Goal: Task Accomplishment & Management: Manage account settings

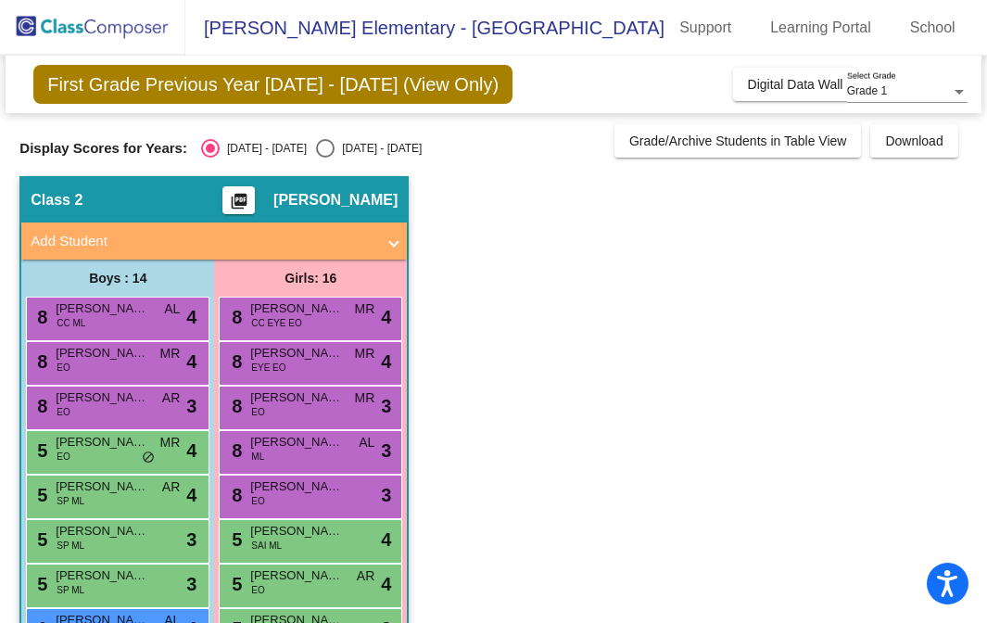
scroll to position [415, 0]
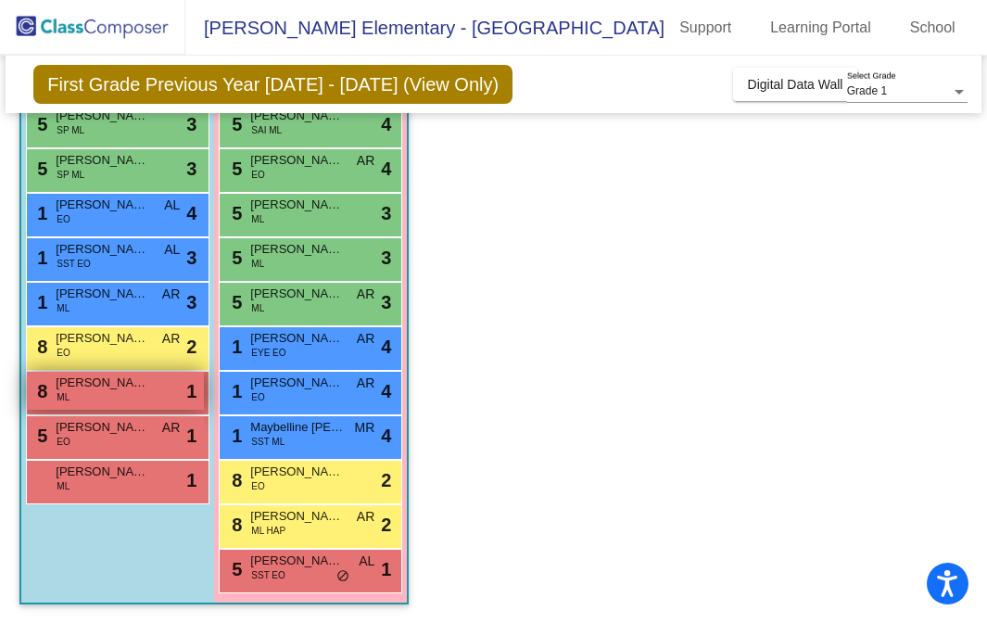
click at [141, 400] on div "8 [PERSON_NAME] ML lock do_not_disturb_alt 1" at bounding box center [115, 391] width 177 height 38
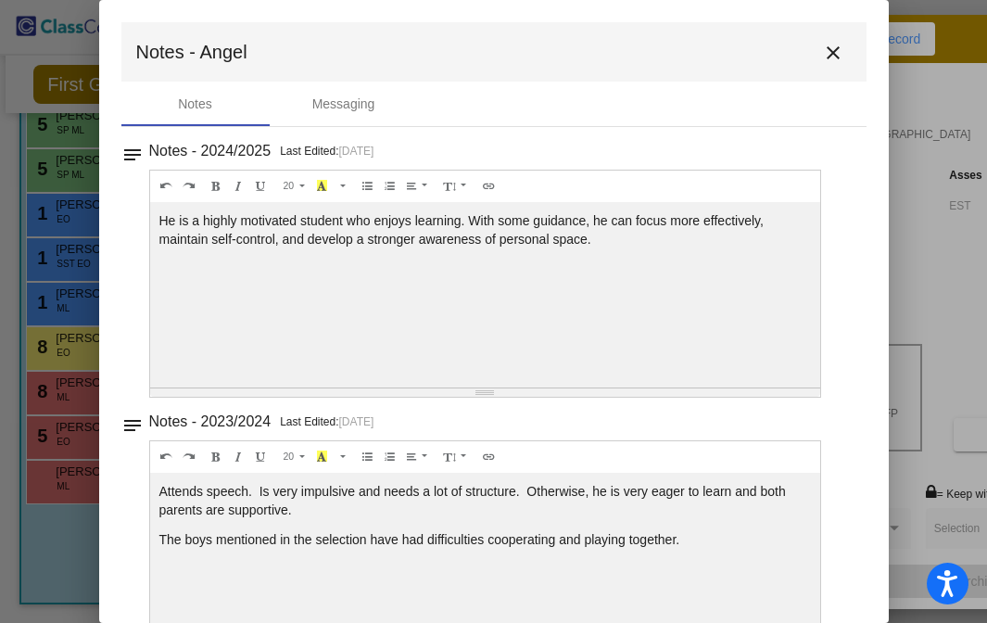
click at [829, 51] on mat-icon "close" at bounding box center [833, 53] width 22 height 22
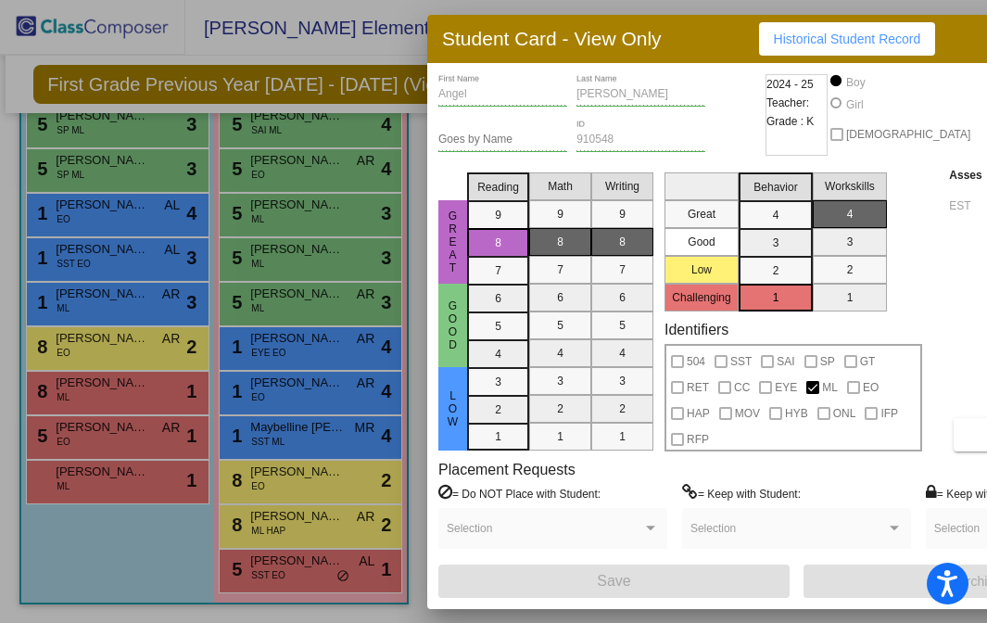
click at [158, 452] on div at bounding box center [493, 311] width 987 height 623
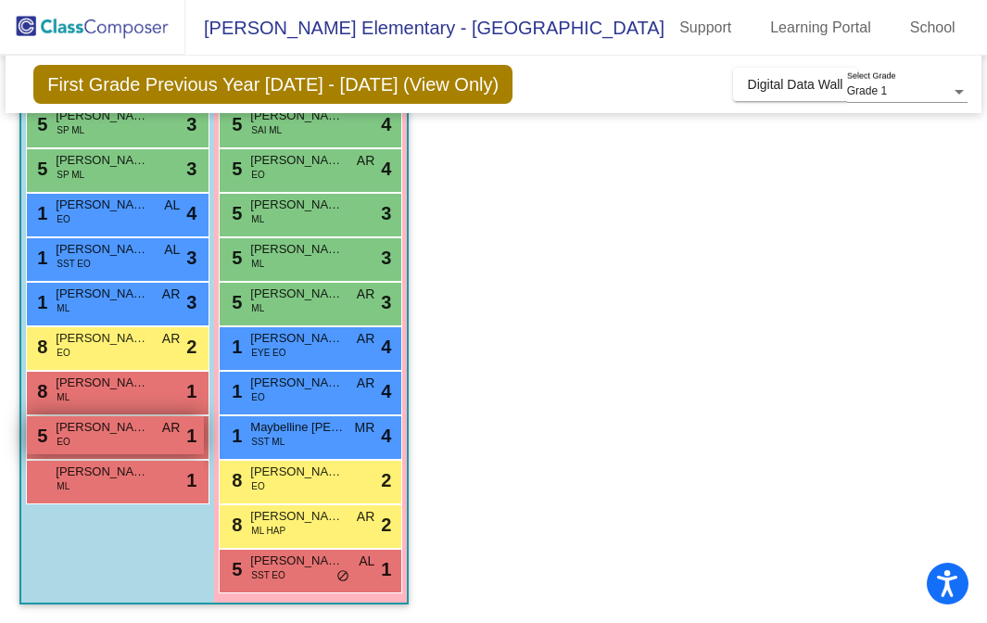
click at [148, 442] on div "5 [PERSON_NAME] EO AR lock do_not_disturb_alt 1" at bounding box center [115, 435] width 177 height 38
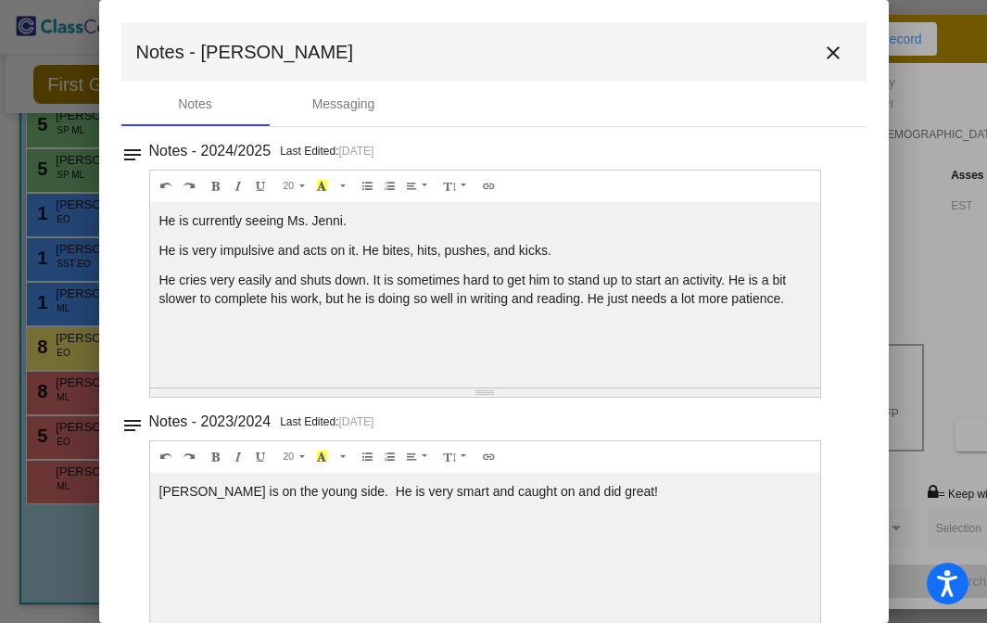
scroll to position [26, 0]
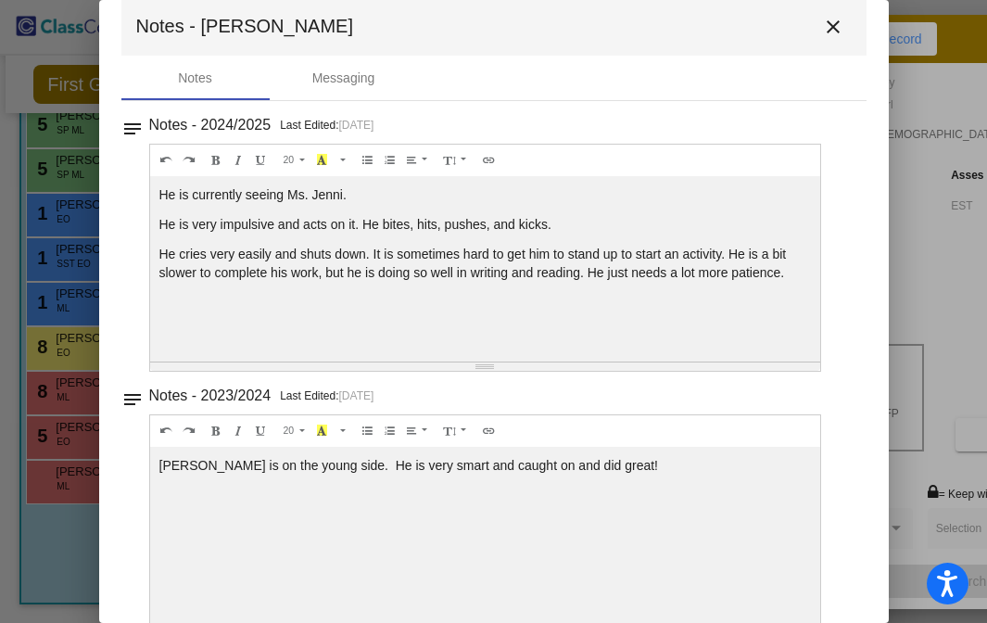
click at [835, 27] on mat-icon "close" at bounding box center [833, 27] width 22 height 22
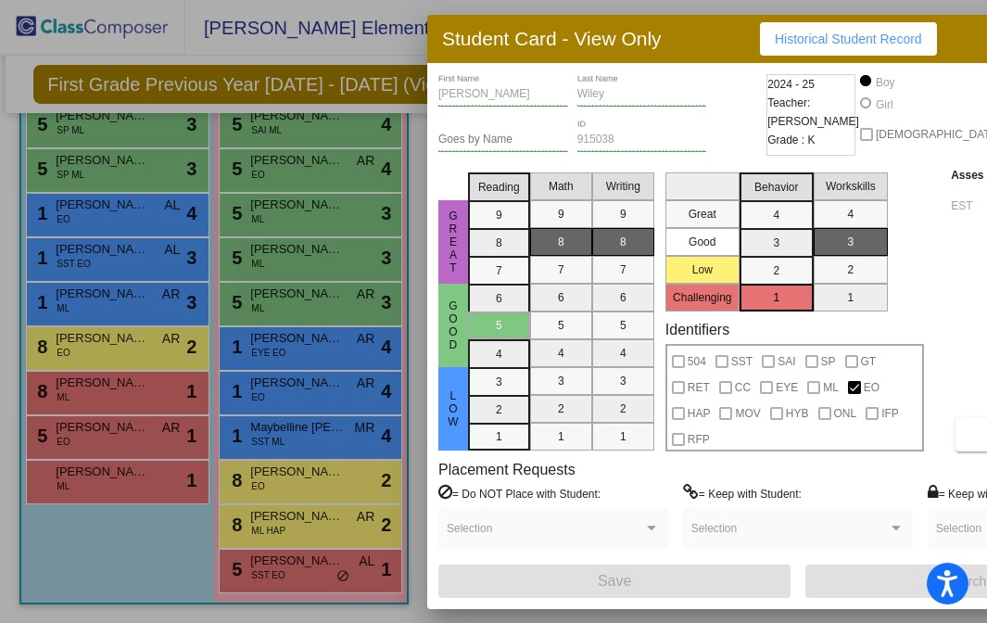
click at [928, 56] on div "Student Card - View Only Historical Student Record" at bounding box center [798, 39] width 742 height 48
click at [343, 39] on div at bounding box center [493, 311] width 987 height 623
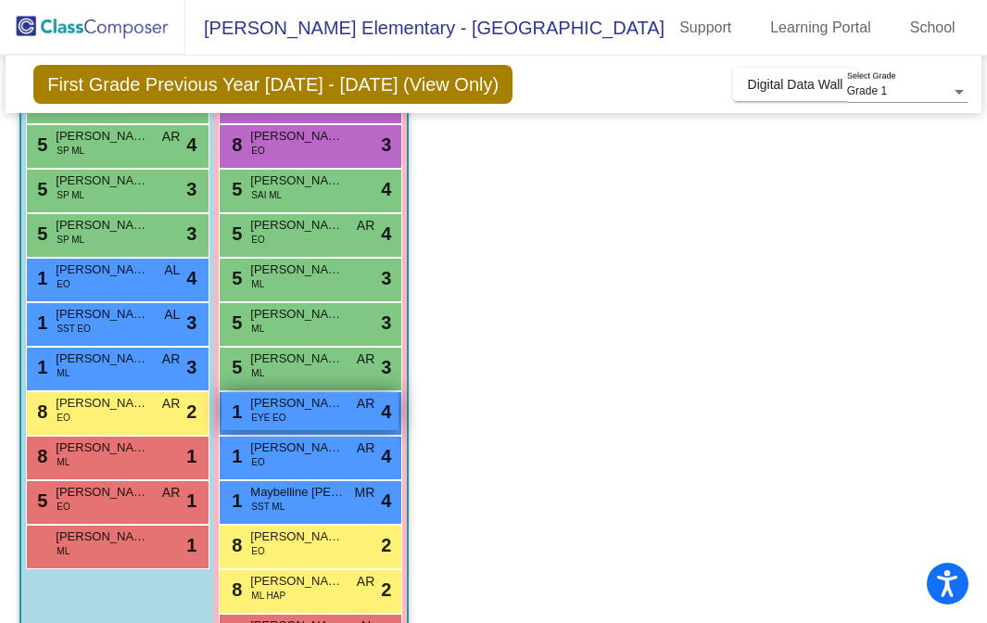
scroll to position [315, 0]
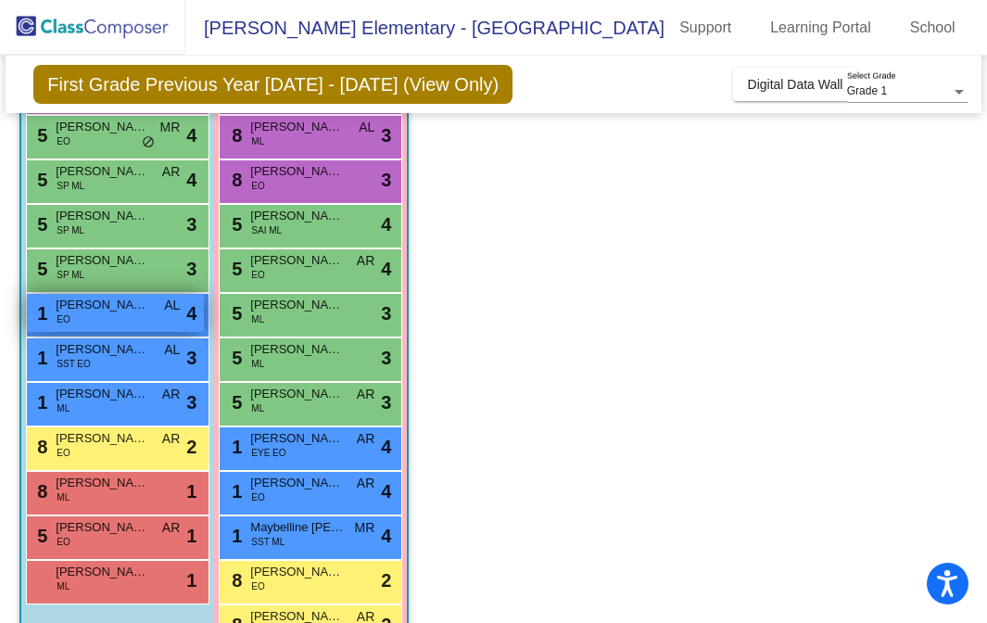
click at [138, 324] on div "1 [PERSON_NAME] AL lock do_not_disturb_alt 4" at bounding box center [115, 313] width 177 height 38
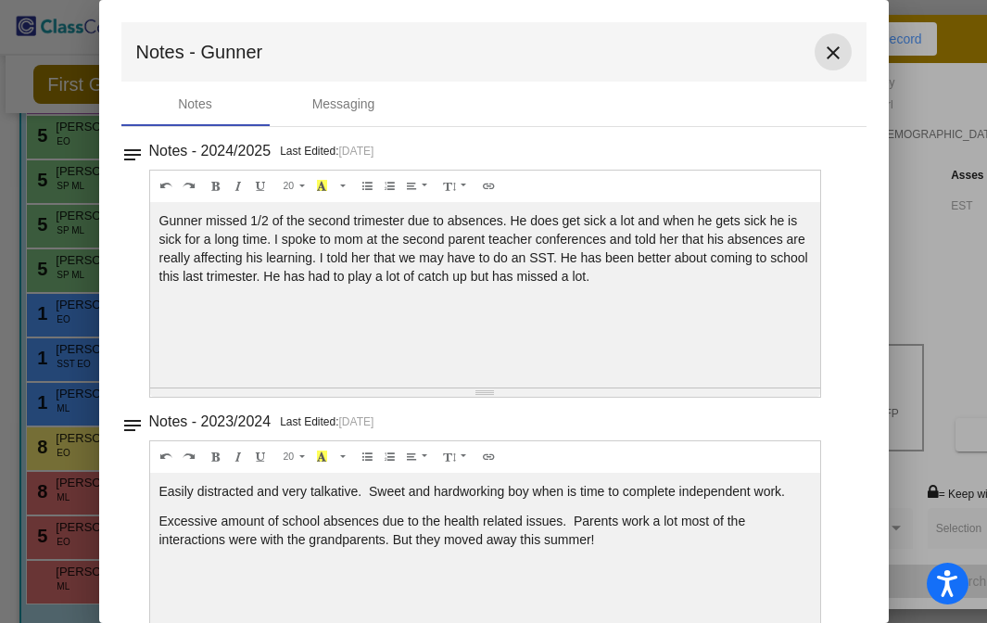
click at [832, 61] on mat-icon "close" at bounding box center [833, 53] width 22 height 22
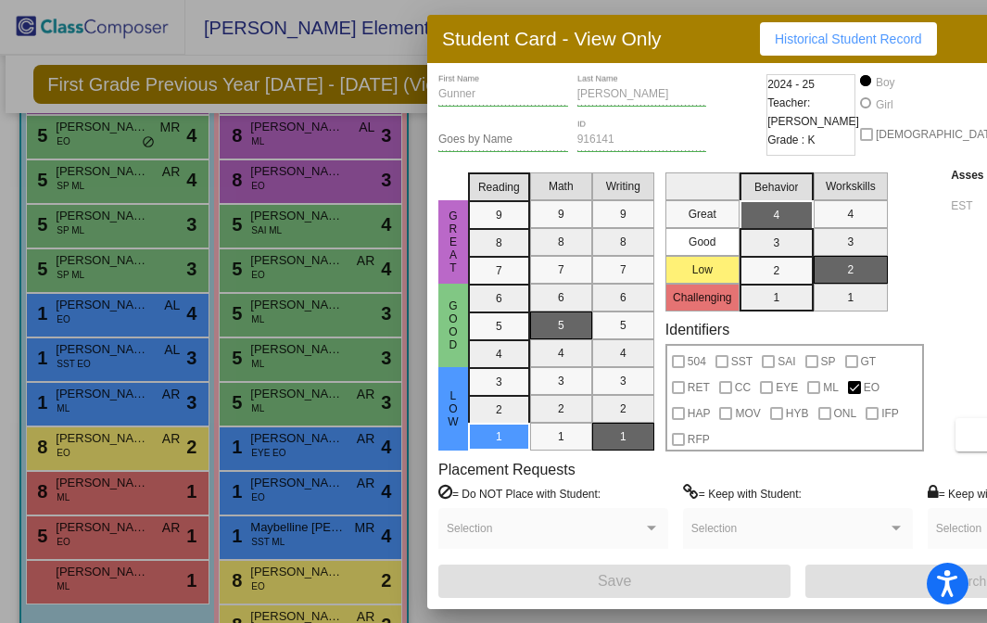
click at [920, 11] on div at bounding box center [493, 311] width 987 height 623
